Goal: Transaction & Acquisition: Book appointment/travel/reservation

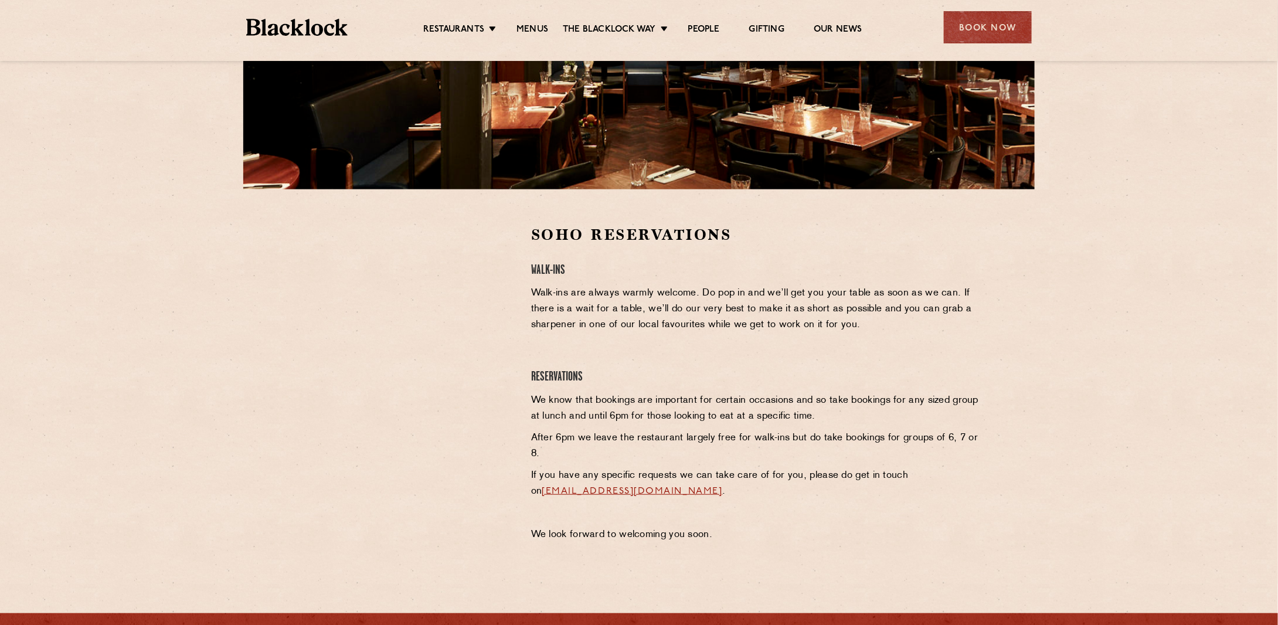
scroll to position [234, 0]
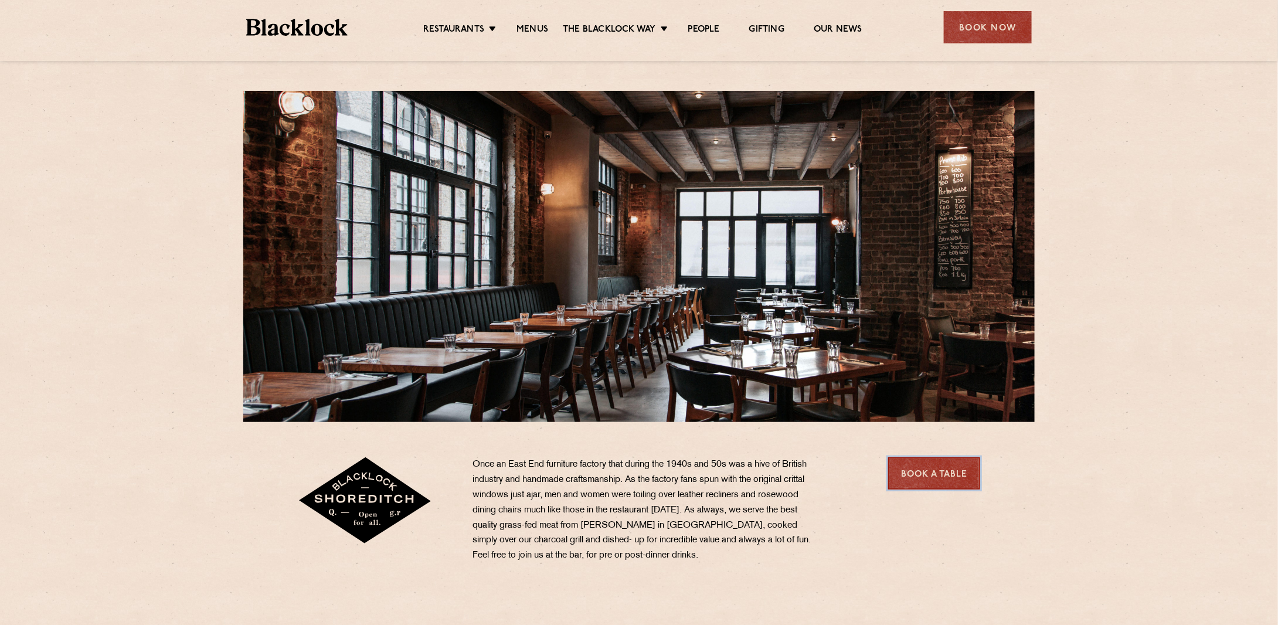
click at [938, 472] on link "Book a Table" at bounding box center [934, 473] width 92 height 32
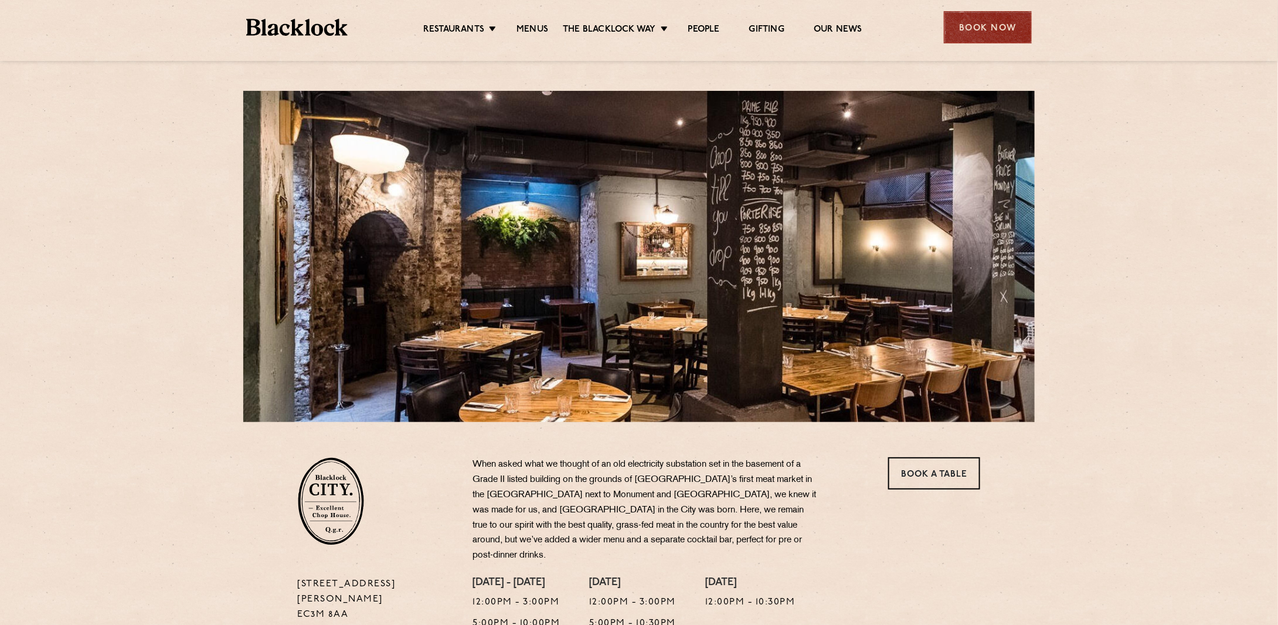
click at [1003, 24] on div "Book Now" at bounding box center [988, 27] width 88 height 32
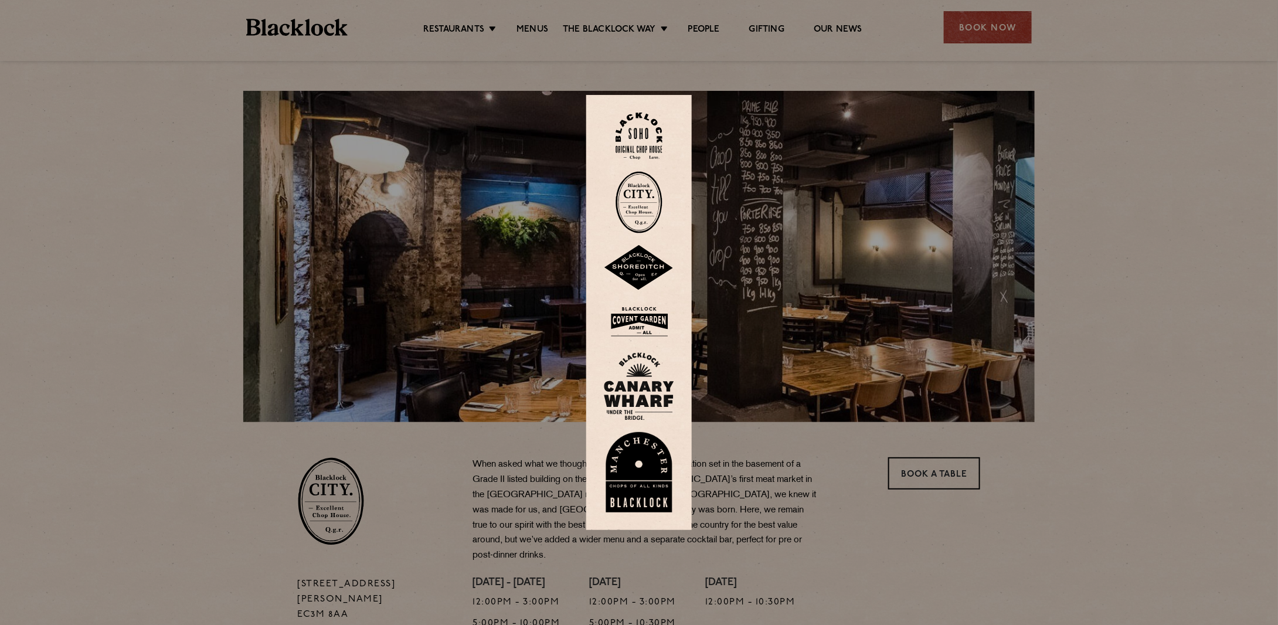
drag, startPoint x: 923, startPoint y: 406, endPoint x: 952, endPoint y: 425, distance: 35.0
click at [926, 406] on div at bounding box center [639, 312] width 1278 height 625
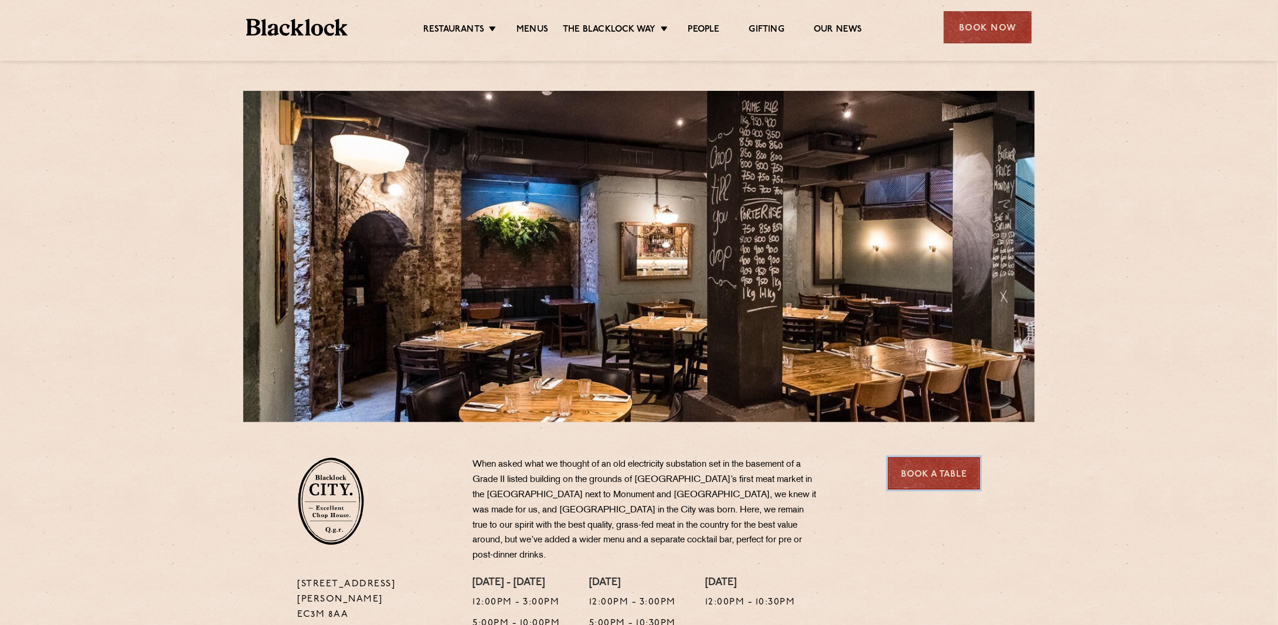
click at [959, 475] on link "Book a Table" at bounding box center [934, 473] width 92 height 32
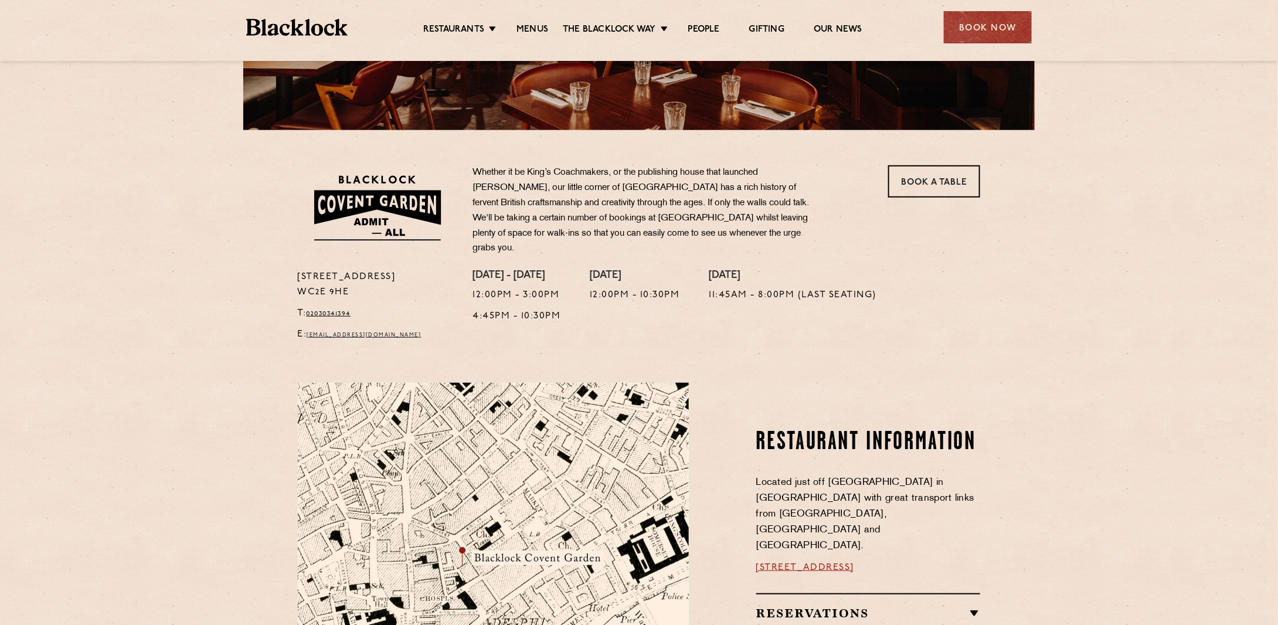
scroll to position [293, 0]
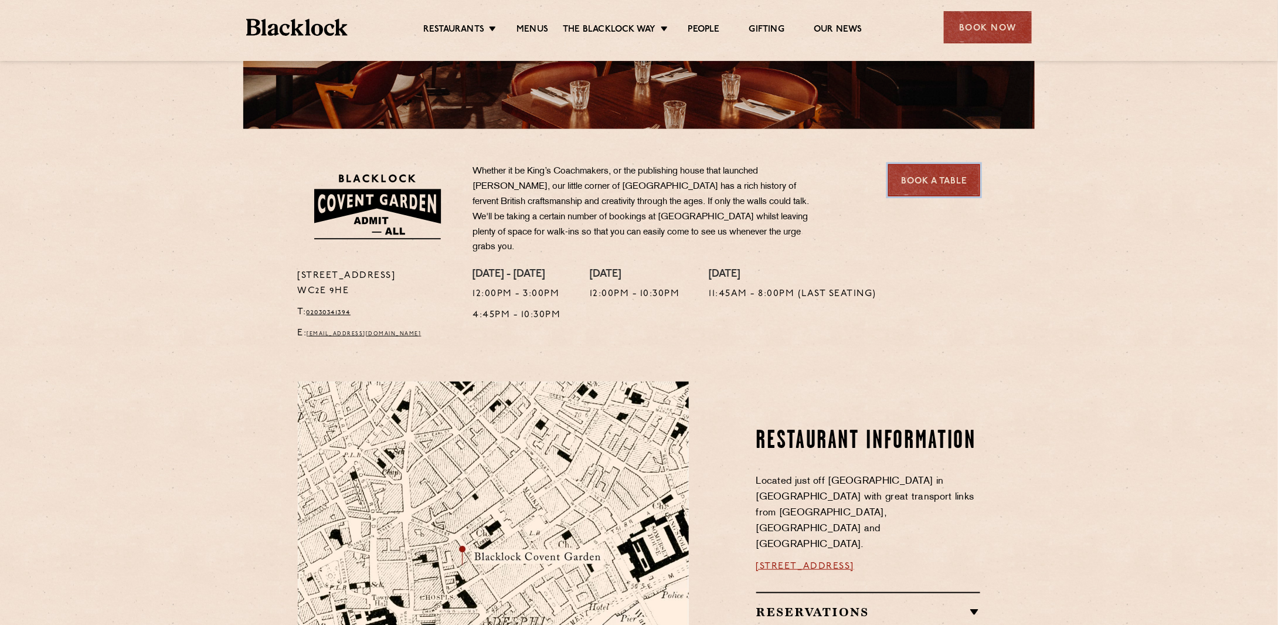
click at [910, 185] on link "Book a Table" at bounding box center [934, 180] width 92 height 32
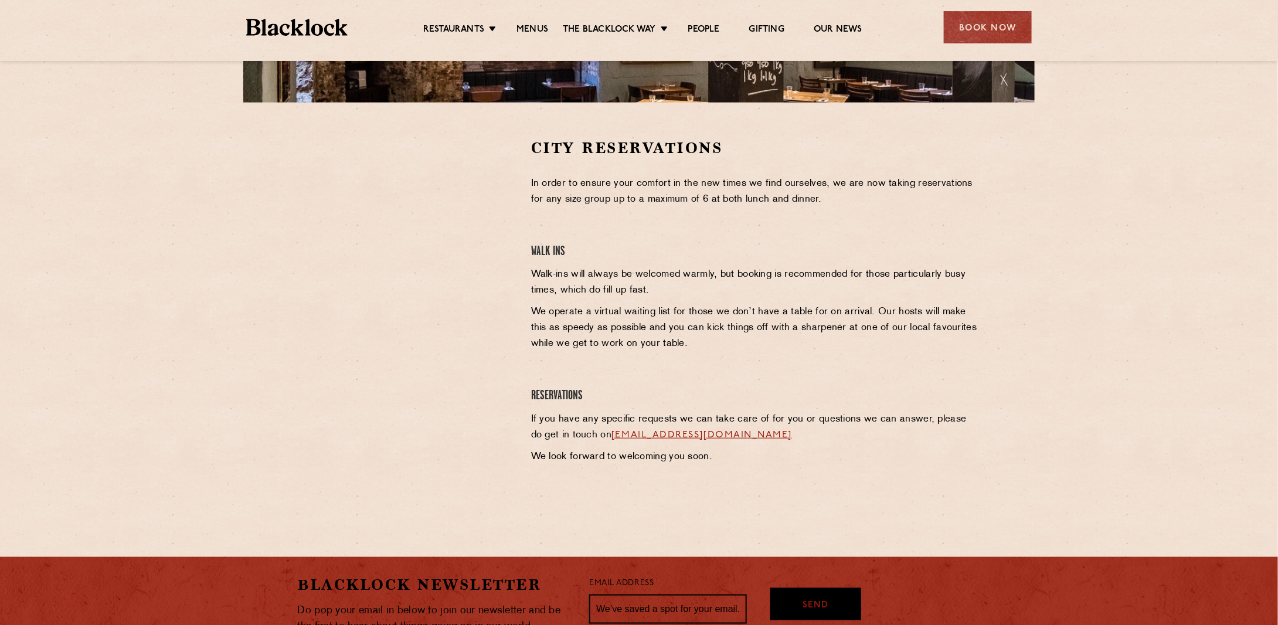
scroll to position [352, 0]
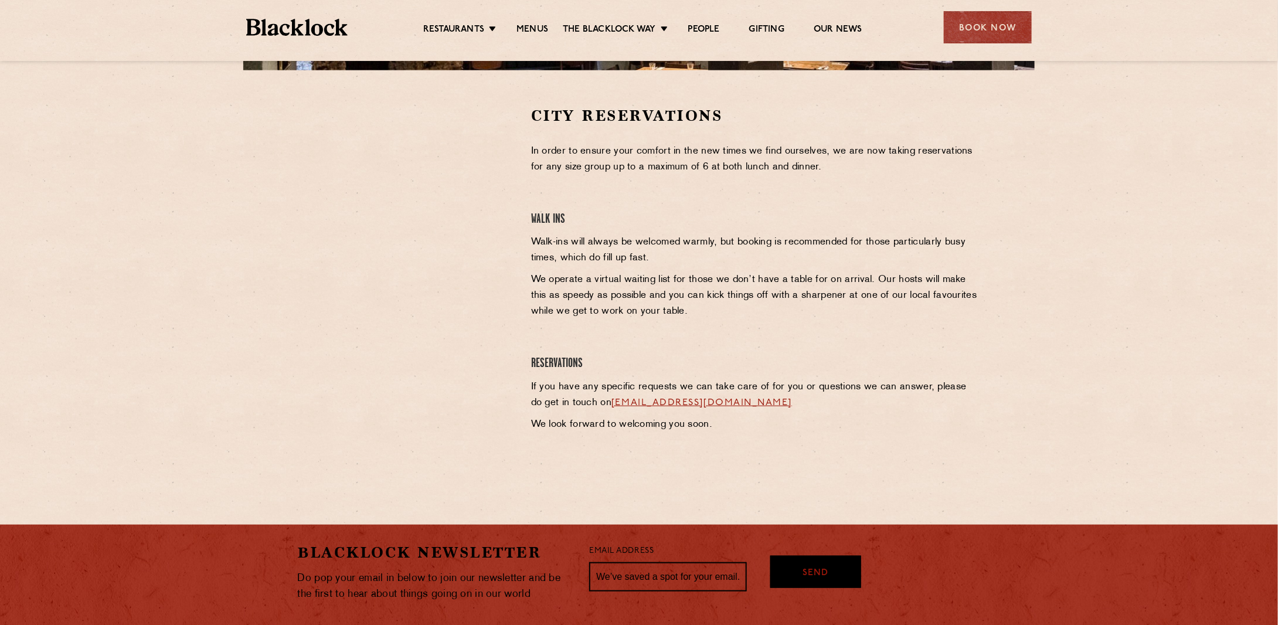
click at [533, 236] on p "Walk-ins will always be welcomed warmly, but booking is recommended for those p…" at bounding box center [755, 250] width 449 height 32
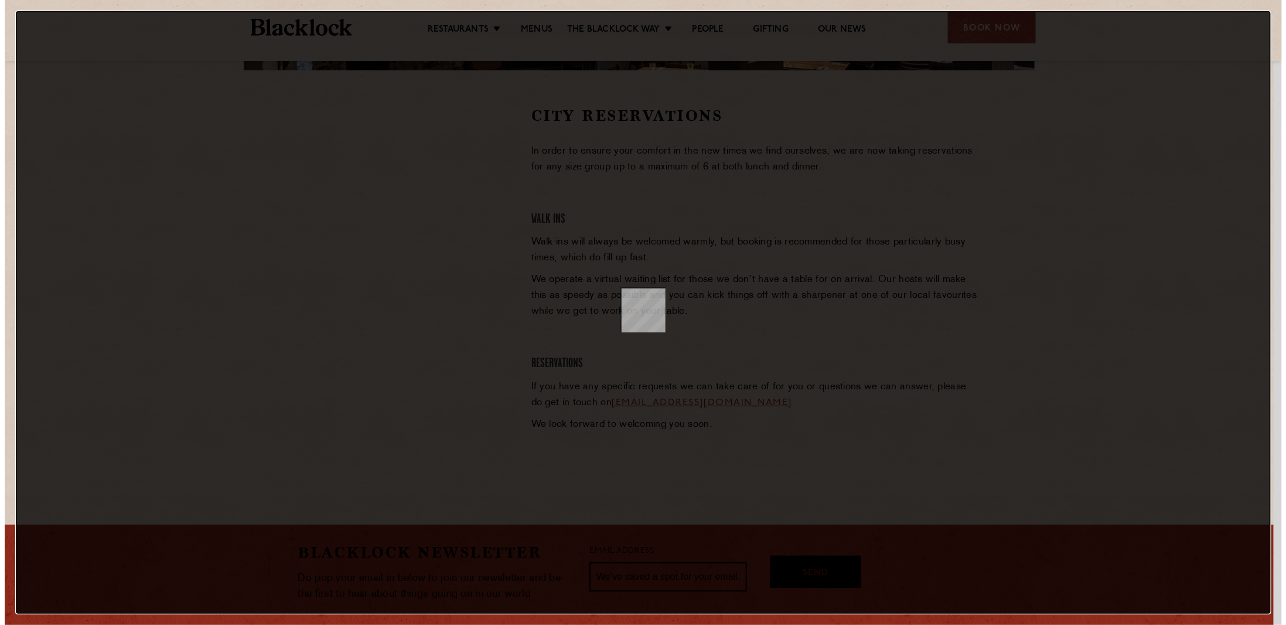
scroll to position [0, 0]
